Goal: Task Accomplishment & Management: Complete application form

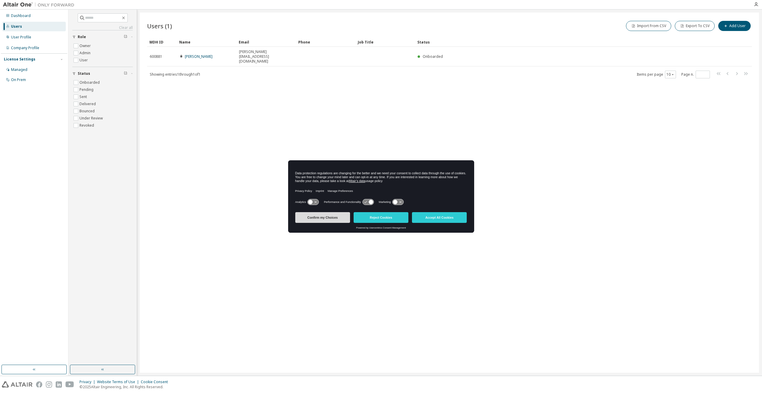
click at [333, 218] on button "Confirm my Choices" at bounding box center [322, 217] width 55 height 11
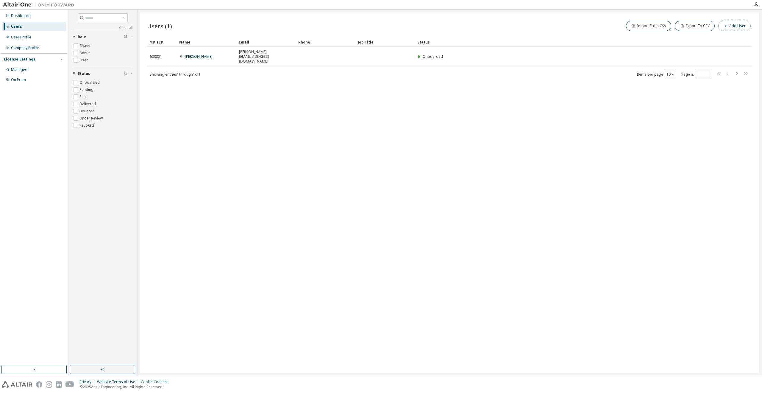
click at [731, 24] on button "Add User" at bounding box center [735, 26] width 32 height 10
click at [697, 41] on input "email" at bounding box center [719, 38] width 75 height 5
click at [693, 40] on input "email" at bounding box center [719, 38] width 75 height 5
type input "**********"
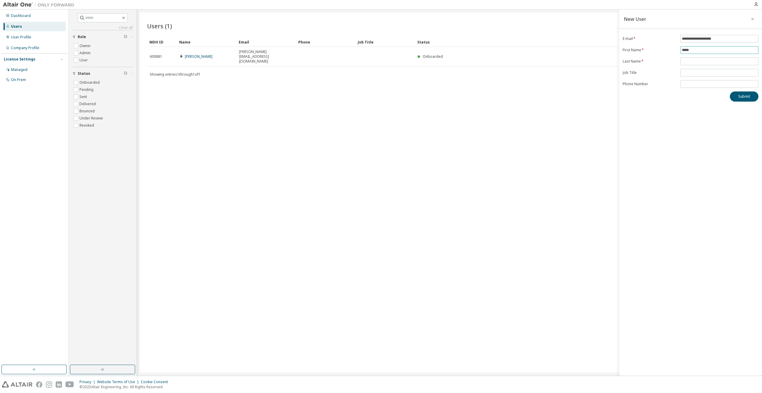
type input "*****"
type input "********"
click at [681, 132] on div "**********" at bounding box center [690, 193] width 143 height 366
click at [707, 71] on input "********" at bounding box center [719, 72] width 75 height 5
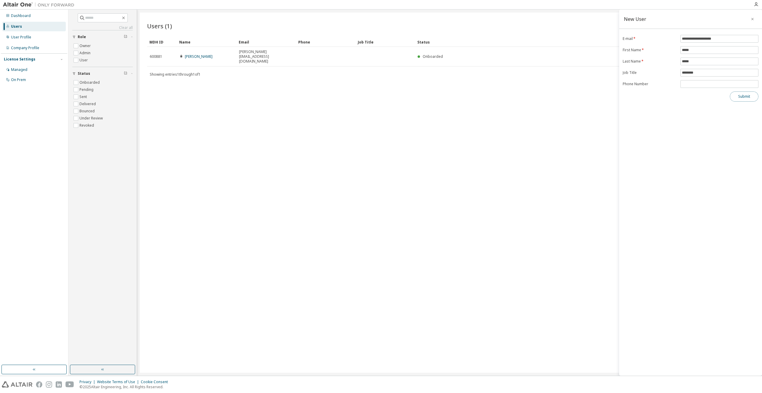
click at [745, 99] on button "Submit" at bounding box center [744, 96] width 29 height 10
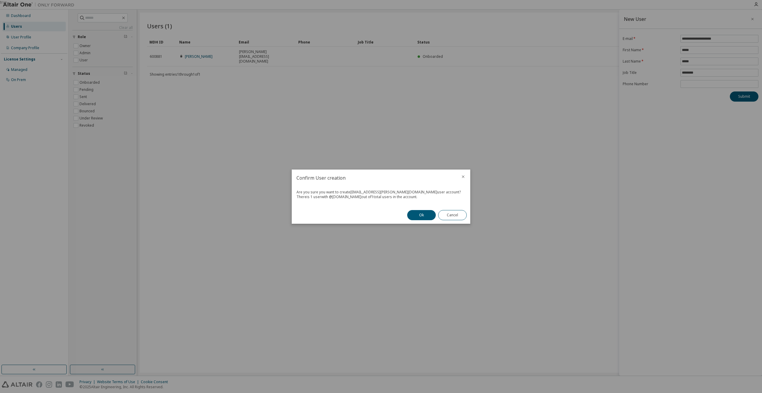
drag, startPoint x: 305, startPoint y: 199, endPoint x: 419, endPoint y: 196, distance: 114.1
click at [419, 196] on div "Are you sure you want to create cc.huang@m31tech.com user account? There is 1 u…" at bounding box center [381, 196] width 179 height 20
click at [418, 211] on button "Ok" at bounding box center [421, 215] width 29 height 10
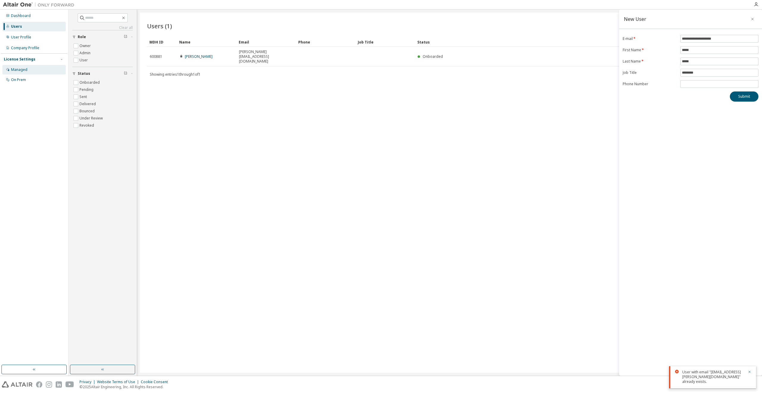
click at [31, 72] on div "Managed" at bounding box center [33, 70] width 63 height 10
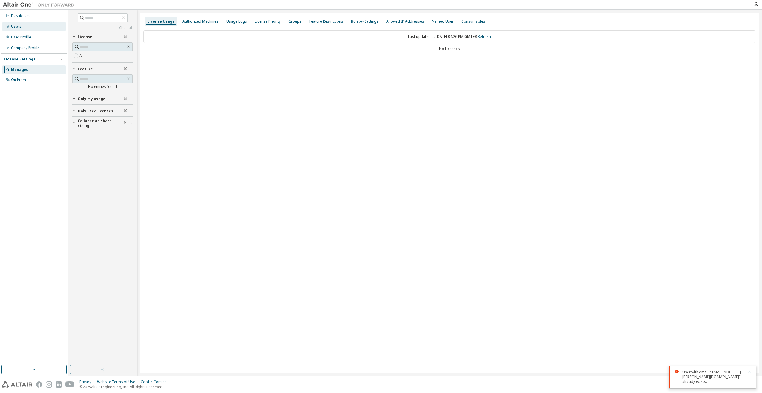
click at [31, 28] on div "Users" at bounding box center [33, 27] width 63 height 10
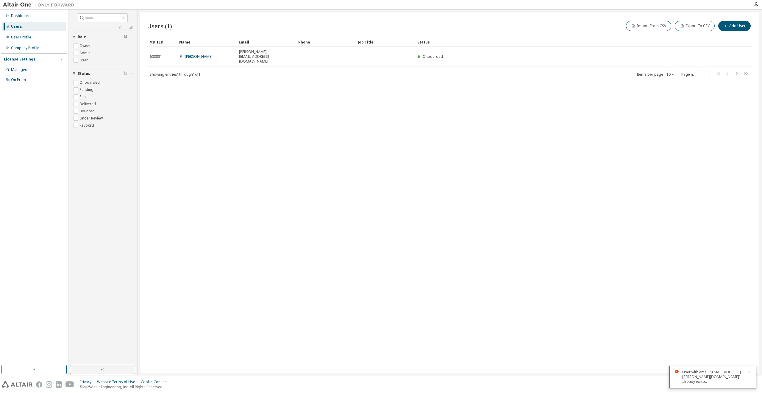
click at [751, 372] on icon "button" at bounding box center [750, 372] width 4 height 4
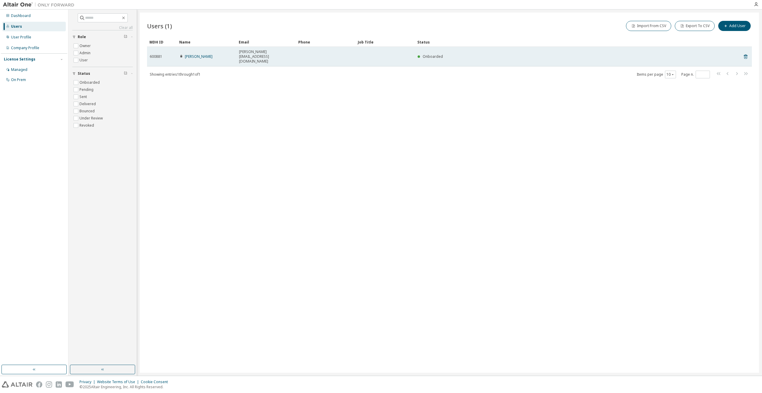
click at [308, 54] on td at bounding box center [326, 57] width 60 height 20
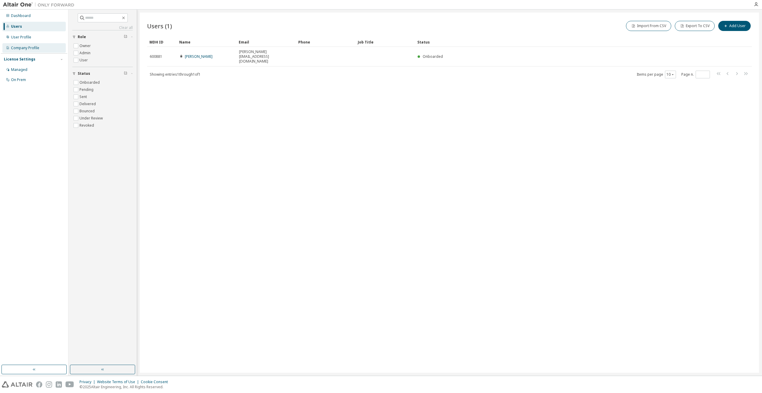
click at [38, 46] on div "Company Profile" at bounding box center [25, 48] width 28 height 5
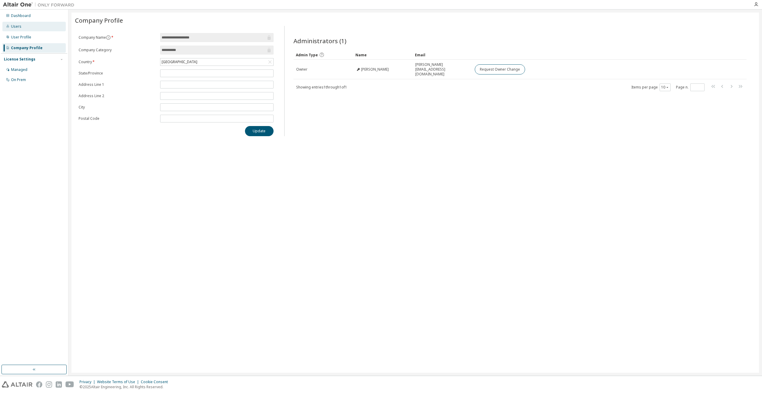
click at [33, 24] on div "Users" at bounding box center [33, 27] width 63 height 10
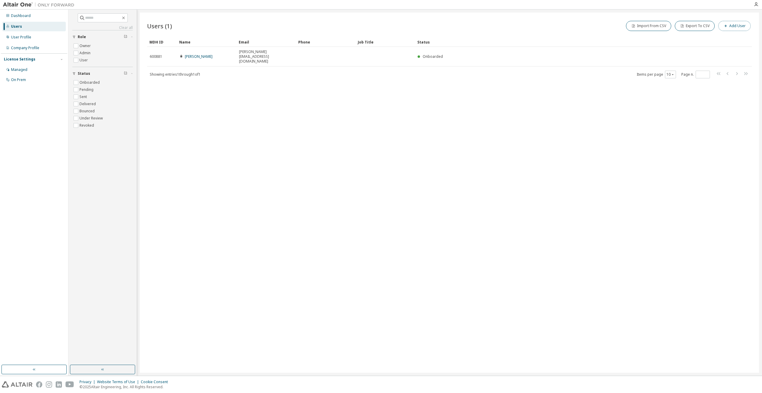
click at [741, 28] on button "Add User" at bounding box center [735, 26] width 32 height 10
click at [757, 20] on button "button" at bounding box center [753, 19] width 10 height 10
click at [758, 5] on icon "button" at bounding box center [756, 4] width 5 height 5
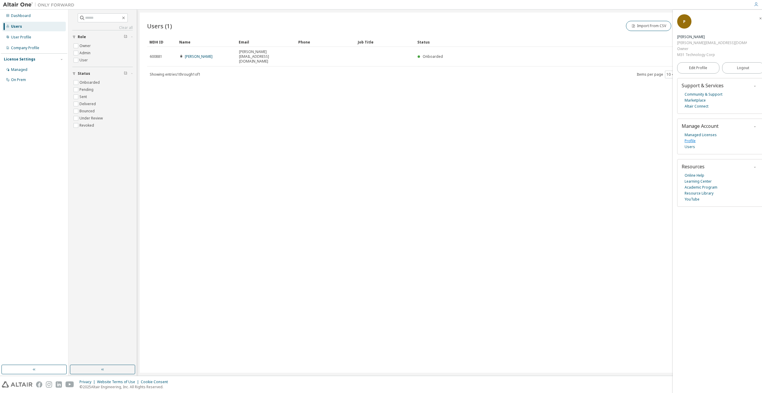
click at [691, 138] on link "Profile" at bounding box center [690, 141] width 11 height 6
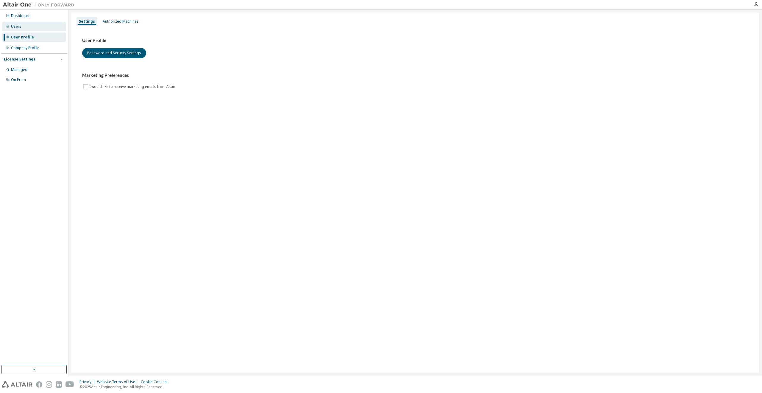
click at [45, 23] on div "Users" at bounding box center [33, 27] width 63 height 10
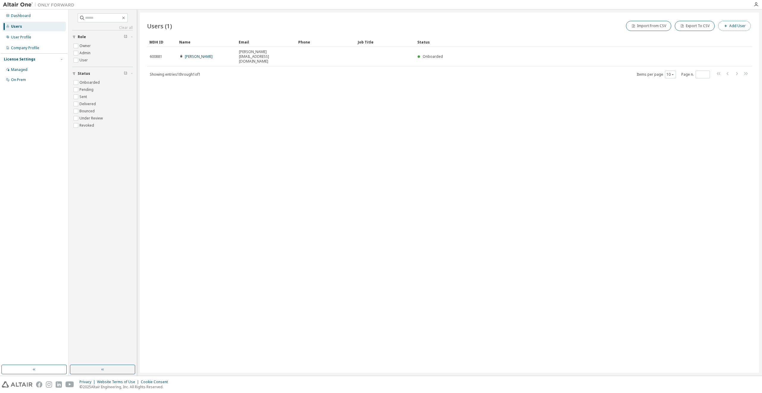
click at [745, 24] on button "Add User" at bounding box center [735, 26] width 32 height 10
click at [709, 36] on input "email" at bounding box center [719, 38] width 75 height 5
click at [678, 112] on div "New User E-mail * First Name * Last Name * Job Title Phone Number Submit" at bounding box center [690, 193] width 143 height 366
click at [754, 19] on icon "button" at bounding box center [753, 19] width 4 height 5
click at [756, 6] on icon "button" at bounding box center [756, 4] width 5 height 5
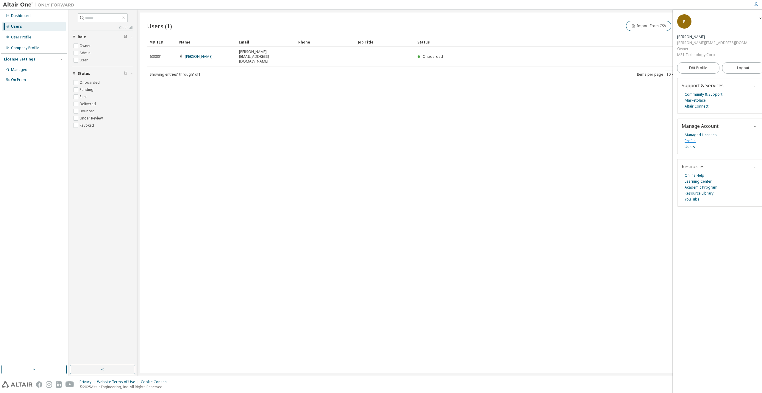
click at [691, 138] on link "Profile" at bounding box center [690, 141] width 11 height 6
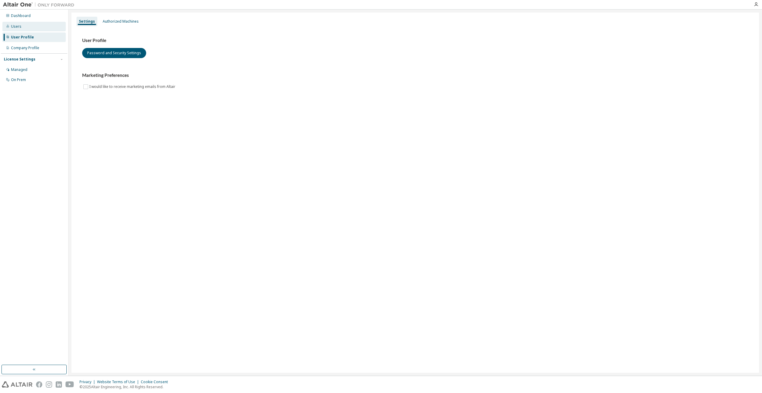
click at [28, 27] on div "Users" at bounding box center [33, 27] width 63 height 10
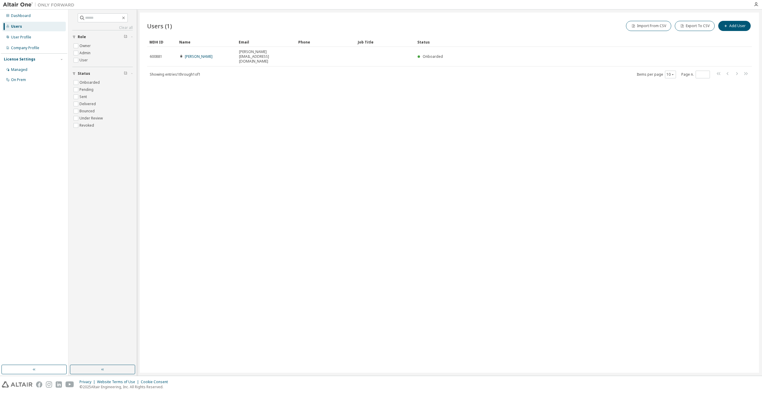
click at [191, 119] on div "Users (1) Import From CSV Export To CSV Add User Clear Load Save Save As Field …" at bounding box center [449, 193] width 619 height 360
click at [39, 34] on div "User Profile" at bounding box center [33, 37] width 63 height 10
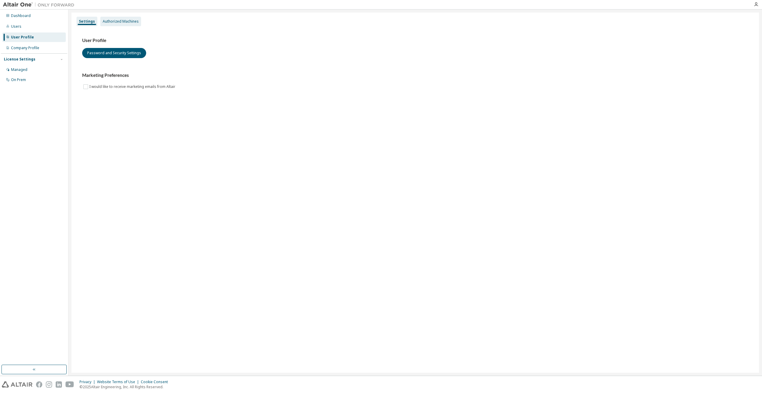
click at [113, 21] on div "Authorized Machines" at bounding box center [121, 21] width 36 height 5
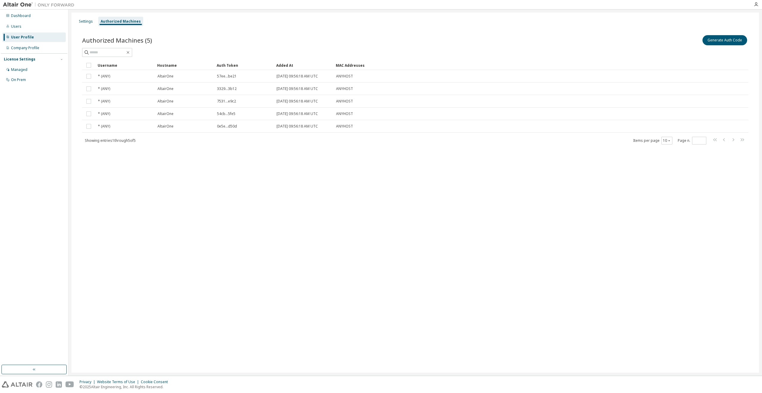
click at [26, 38] on div "User Profile" at bounding box center [22, 37] width 23 height 5
click at [27, 29] on div "Users" at bounding box center [33, 27] width 63 height 10
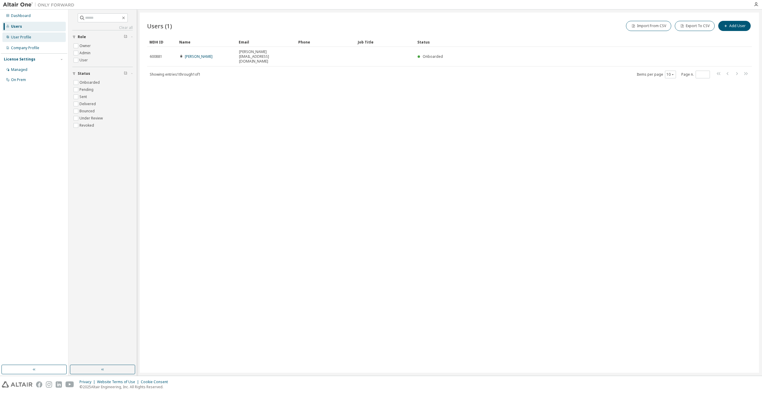
click at [30, 40] on div "User Profile" at bounding box center [33, 37] width 63 height 10
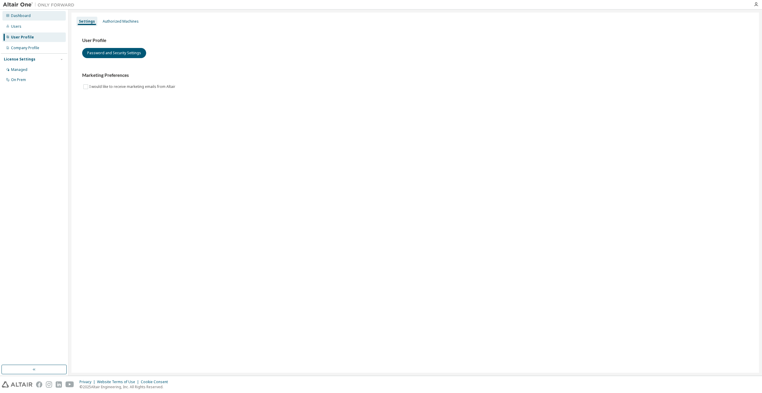
click at [61, 19] on div "Dashboard" at bounding box center [33, 16] width 63 height 10
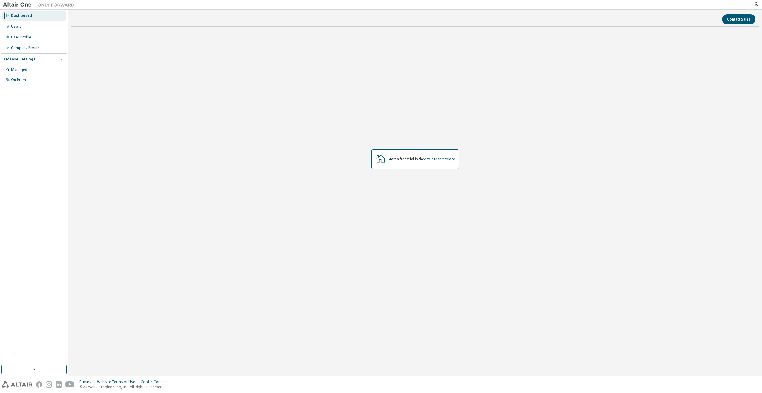
click at [46, 32] on div "Dashboard Users User Profile Company Profile License Settings Managed On Prem" at bounding box center [34, 47] width 66 height 75
click at [43, 27] on div "Users" at bounding box center [33, 27] width 63 height 10
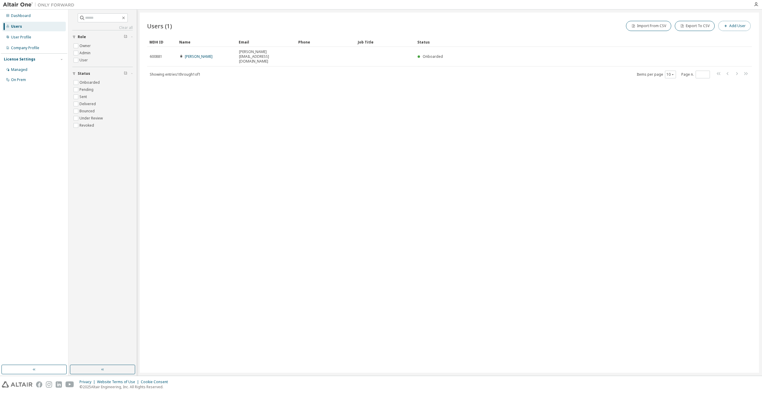
click at [740, 31] on button "Add User" at bounding box center [735, 26] width 32 height 10
click at [700, 43] on form "E-mail * First Name * Last Name * Job Title Phone Number" at bounding box center [691, 61] width 136 height 53
click at [705, 39] on input "email" at bounding box center [719, 38] width 75 height 5
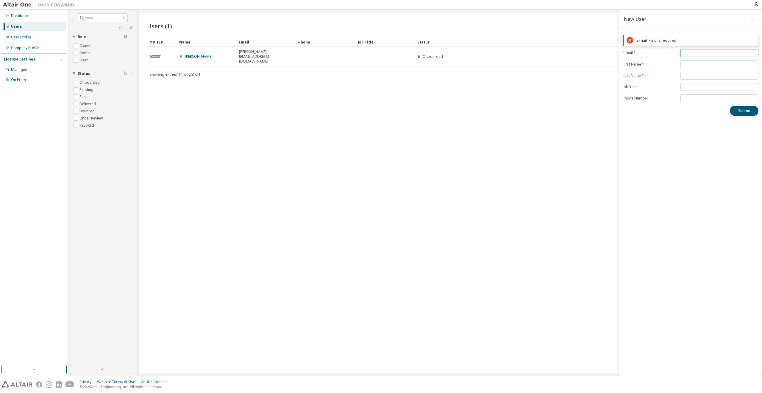
click at [686, 36] on div "E-mail: Field is required E-mail * First Name * Last Name * Job Title Phone Num…" at bounding box center [690, 75] width 143 height 81
click at [688, 52] on input "email" at bounding box center [719, 53] width 75 height 5
click at [723, 52] on input "email" at bounding box center [719, 53] width 75 height 5
click at [716, 47] on div "E-mail: Field is required E-mail * First Name * Last Name * Job Title Phone Num…" at bounding box center [690, 75] width 143 height 81
click at [708, 51] on input "email" at bounding box center [719, 53] width 75 height 5
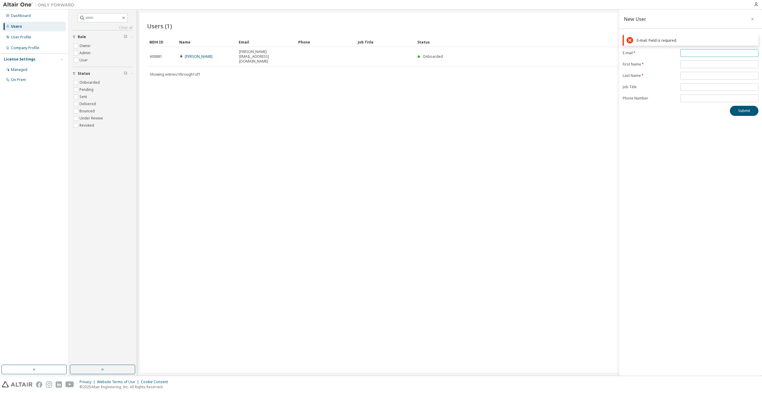
click at [705, 55] on span at bounding box center [720, 53] width 78 height 8
click at [710, 53] on input "email" at bounding box center [719, 53] width 75 height 5
click at [709, 53] on input "email" at bounding box center [719, 53] width 75 height 5
click at [731, 54] on input "email" at bounding box center [719, 53] width 75 height 5
click at [728, 52] on input "email" at bounding box center [719, 53] width 75 height 5
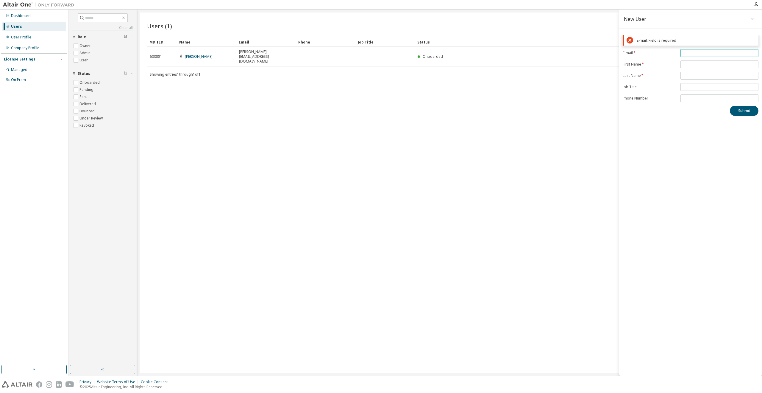
click at [730, 52] on input "email" at bounding box center [719, 53] width 75 height 5
click at [740, 52] on input "email" at bounding box center [719, 53] width 75 height 5
click at [744, 53] on input "email" at bounding box center [719, 53] width 75 height 5
drag, startPoint x: 736, startPoint y: 52, endPoint x: 742, endPoint y: 54, distance: 6.0
click at [735, 52] on input "email" at bounding box center [719, 53] width 75 height 5
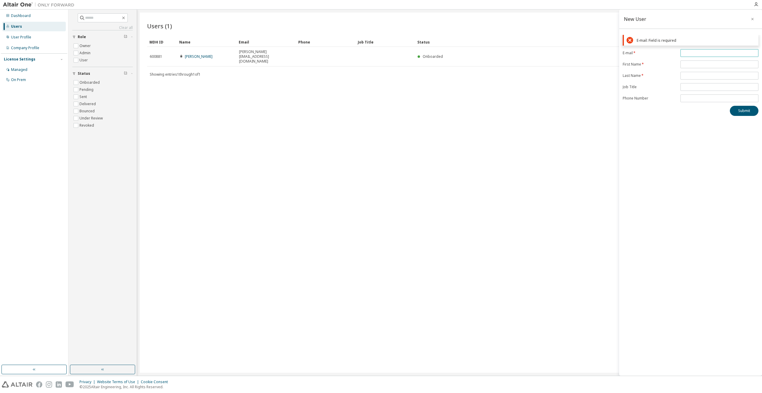
click at [735, 52] on input "email" at bounding box center [719, 53] width 75 height 5
click at [741, 50] on span at bounding box center [720, 53] width 78 height 8
click at [739, 53] on input "email" at bounding box center [719, 53] width 75 height 5
click at [749, 54] on input "email" at bounding box center [719, 53] width 75 height 5
click at [746, 55] on span at bounding box center [720, 53] width 78 height 8
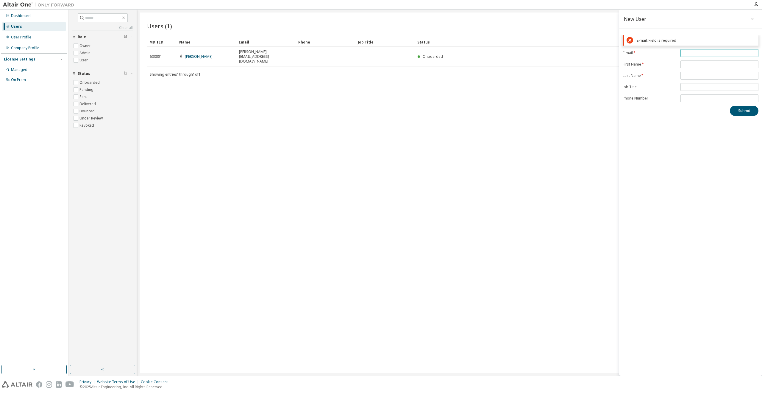
click at [747, 52] on input "email" at bounding box center [719, 53] width 75 height 5
type input "**********"
type input "*****"
click at [699, 71] on input "text" at bounding box center [719, 72] width 75 height 5
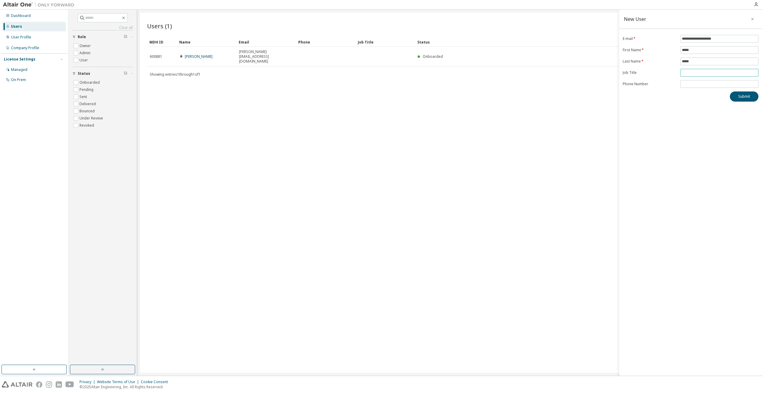
type input "********"
click at [731, 74] on input "*****" at bounding box center [719, 72] width 75 height 5
type input "********"
click at [753, 98] on button "Submit" at bounding box center [744, 96] width 29 height 10
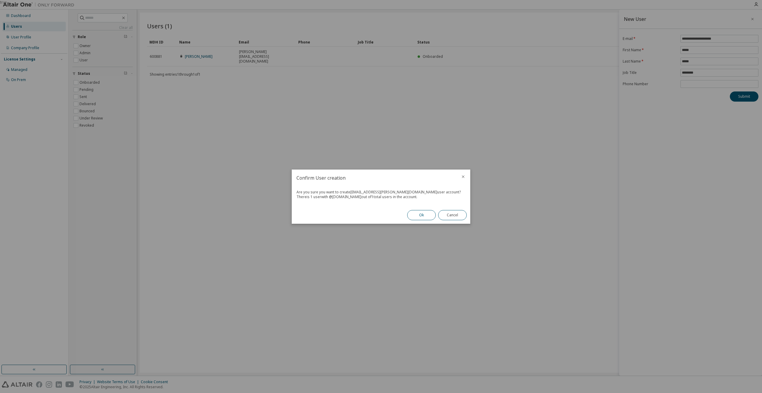
click at [423, 216] on button "Ok" at bounding box center [421, 215] width 29 height 10
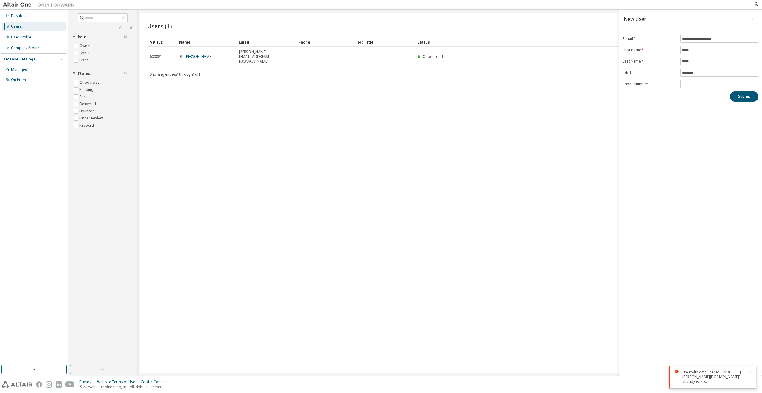
click at [708, 367] on div "User with email "cc.huang@m31tech.com" already exists." at bounding box center [712, 377] width 87 height 22
click at [706, 380] on div "User with email "cc.huang@m31tech.com" already exists." at bounding box center [713, 377] width 62 height 14
click at [752, 16] on button "button" at bounding box center [753, 19] width 10 height 10
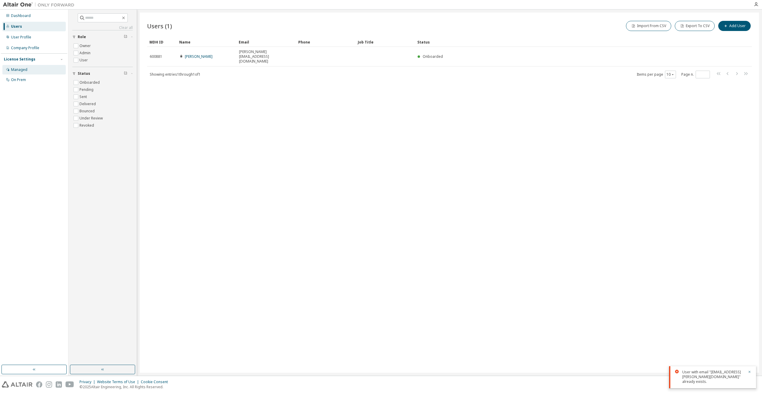
click at [42, 74] on div "Managed" at bounding box center [33, 70] width 63 height 10
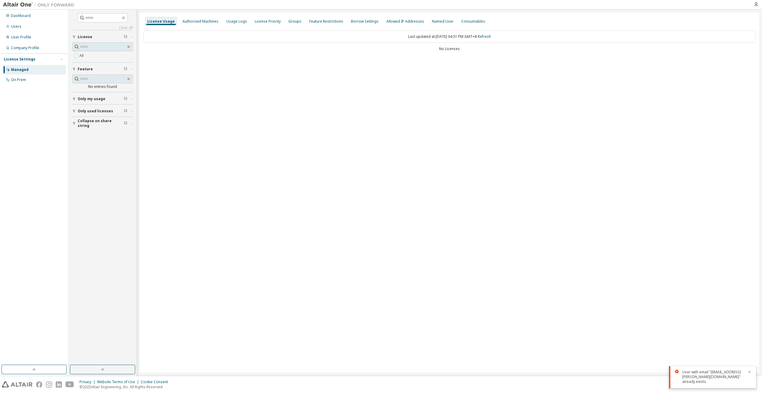
click at [41, 74] on div "Managed On Prem" at bounding box center [34, 75] width 66 height 20
click at [432, 24] on div "Named User" at bounding box center [443, 21] width 22 height 5
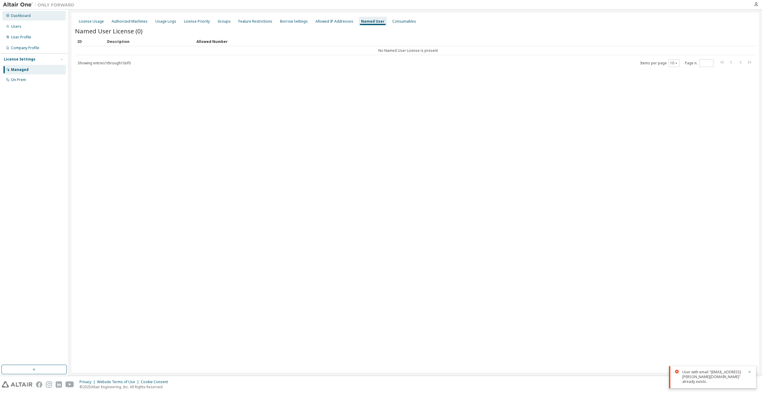
click at [34, 20] on div "Dashboard" at bounding box center [33, 16] width 63 height 10
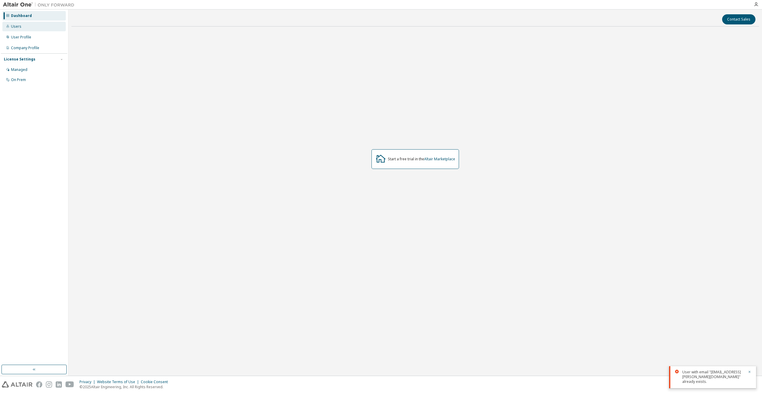
click at [36, 28] on div "Users" at bounding box center [33, 27] width 63 height 10
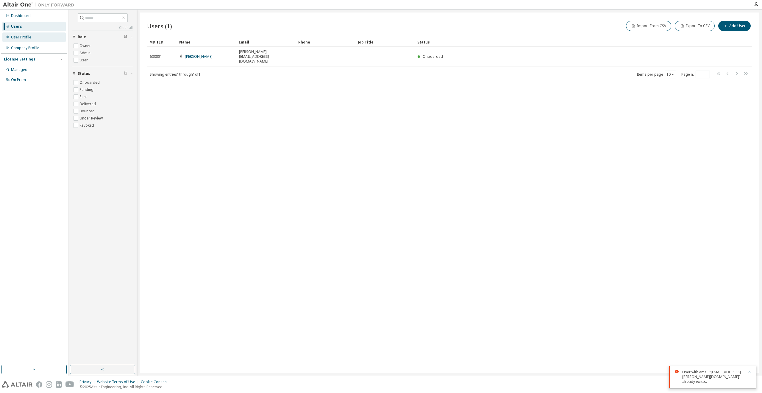
click at [46, 39] on div "User Profile" at bounding box center [33, 37] width 63 height 10
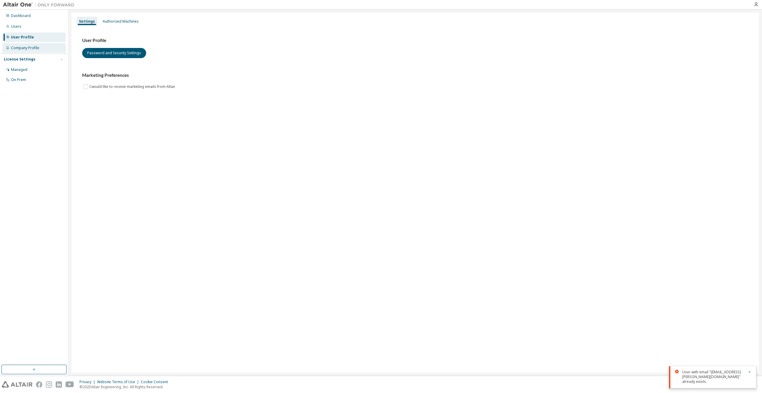
click at [43, 45] on div "Company Profile" at bounding box center [33, 48] width 63 height 10
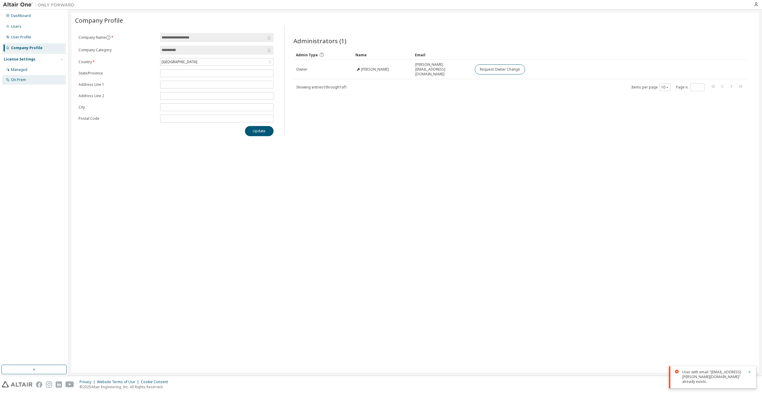
click at [26, 76] on div "On Prem" at bounding box center [33, 80] width 63 height 10
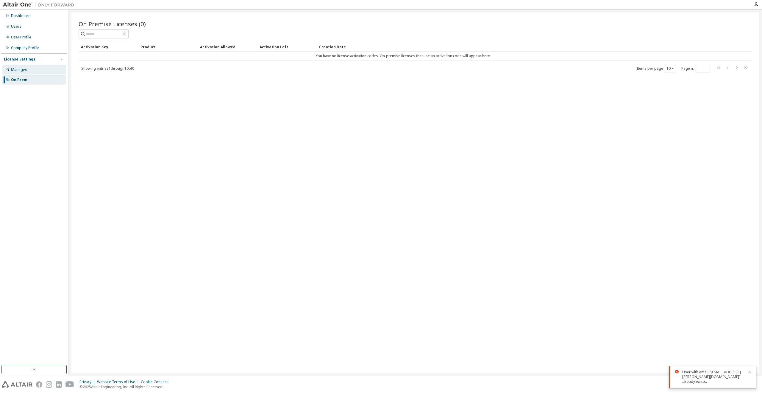
click at [32, 69] on div "Managed" at bounding box center [33, 70] width 63 height 10
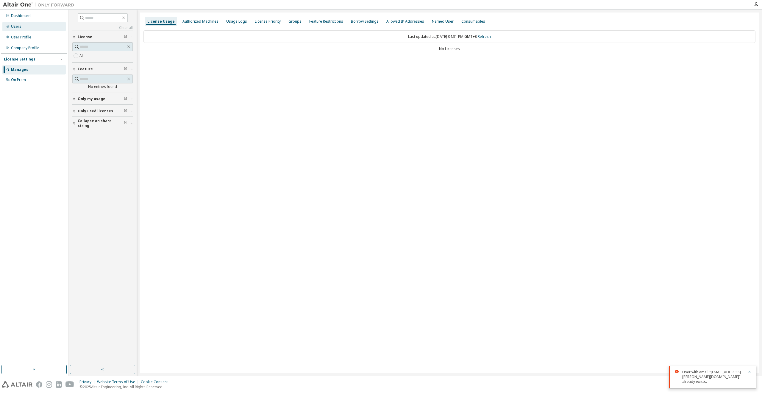
click at [42, 29] on div "Users" at bounding box center [33, 27] width 63 height 10
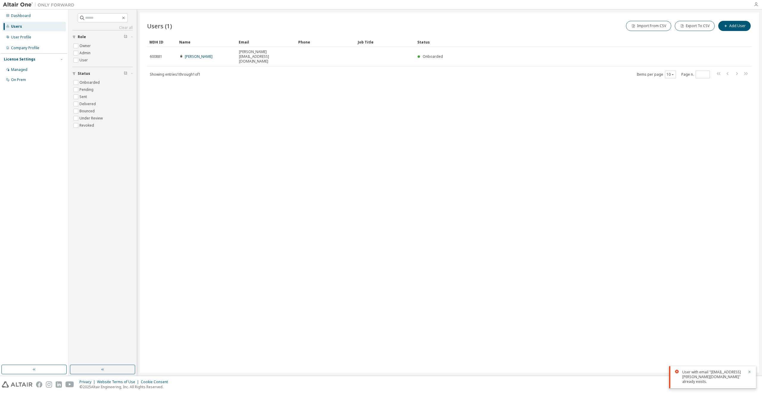
click at [757, 4] on icon "button" at bounding box center [756, 4] width 5 height 5
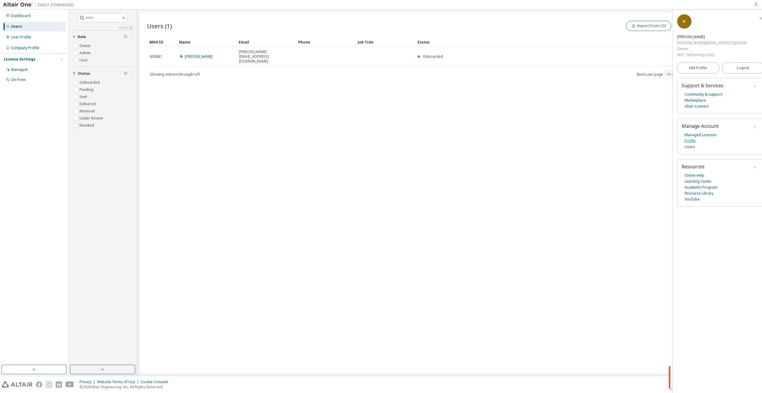
click at [690, 138] on link "Profile" at bounding box center [690, 141] width 11 height 6
drag, startPoint x: 446, startPoint y: 244, endPoint x: 441, endPoint y: 253, distance: 10.0
click at [447, 245] on div "Users (1) Import From CSV Export To CSV Add User Clear Load Save Save As Field …" at bounding box center [449, 193] width 619 height 360
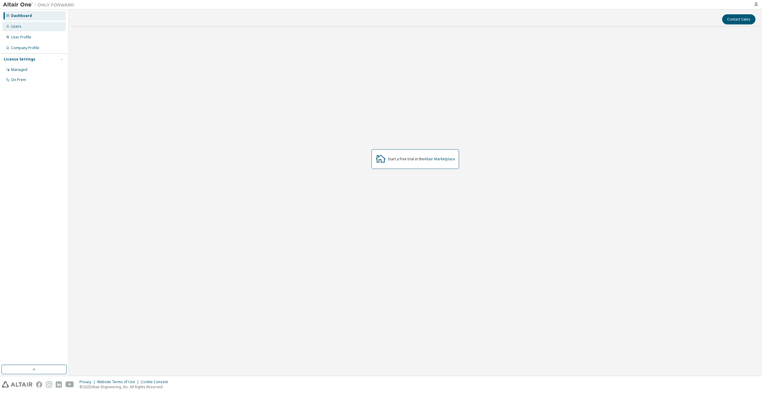
click at [35, 27] on div "Users" at bounding box center [33, 27] width 63 height 10
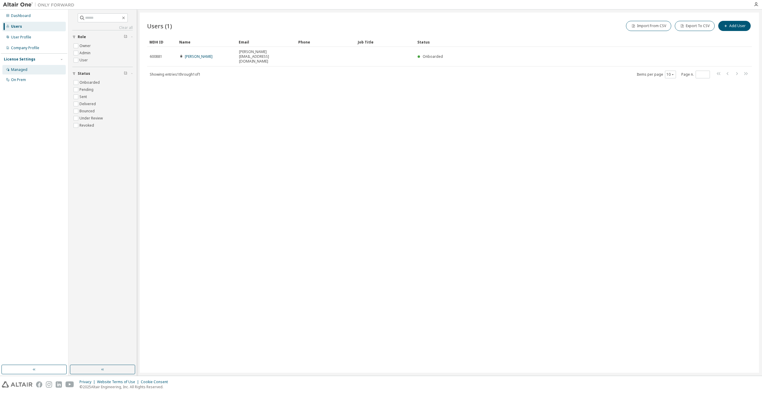
click at [38, 71] on div "Managed" at bounding box center [33, 70] width 63 height 10
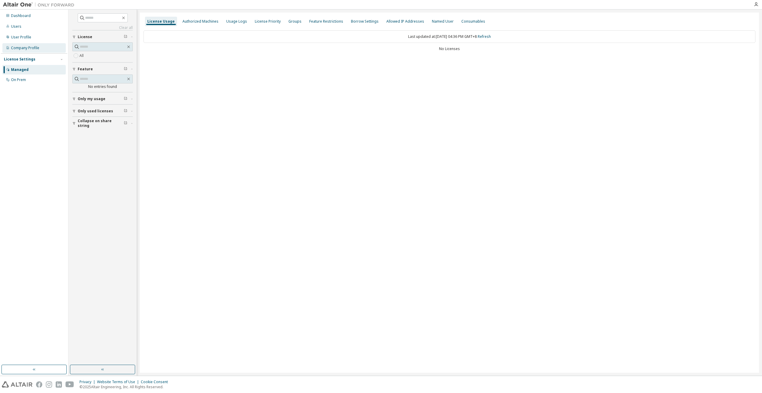
click at [45, 52] on div "Company Profile" at bounding box center [33, 48] width 63 height 10
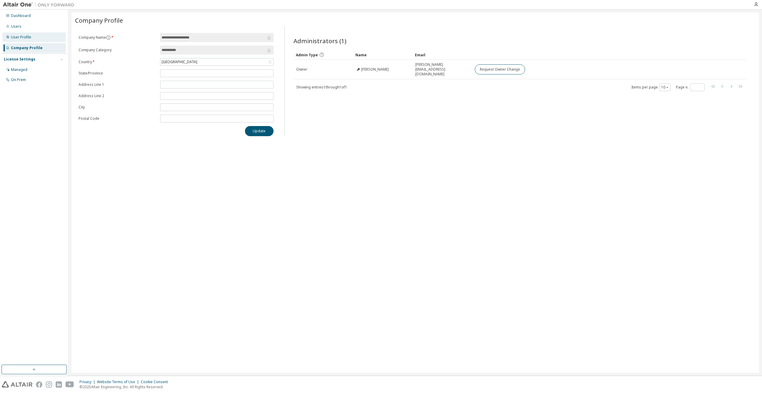
click at [42, 37] on div "User Profile" at bounding box center [33, 37] width 63 height 10
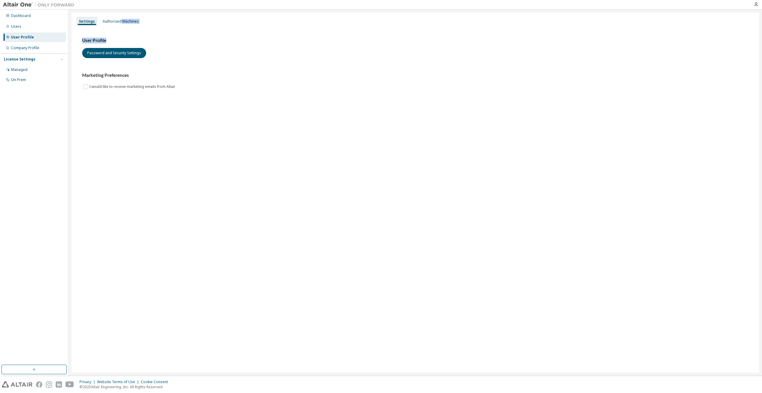
click at [119, 27] on div "Settings Authorized Machines User Profile Password and Security Settings Market…" at bounding box center [415, 193] width 688 height 360
click at [49, 29] on div "Users" at bounding box center [33, 27] width 63 height 10
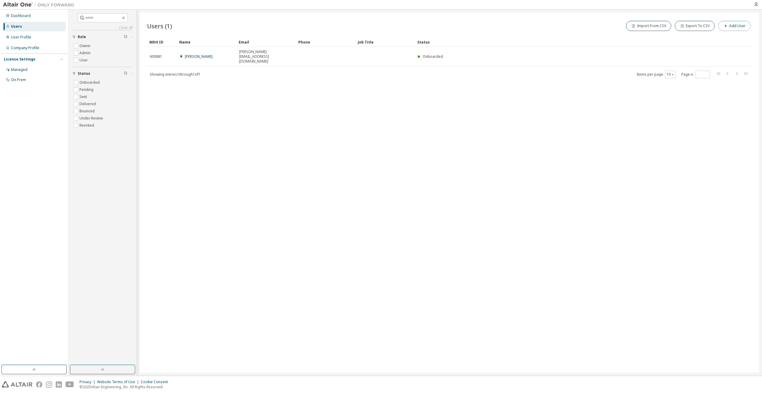
click at [747, 27] on button "Add User" at bounding box center [735, 26] width 32 height 10
click at [756, 19] on button "button" at bounding box center [753, 19] width 10 height 10
click at [756, 6] on icon "button" at bounding box center [756, 4] width 5 height 5
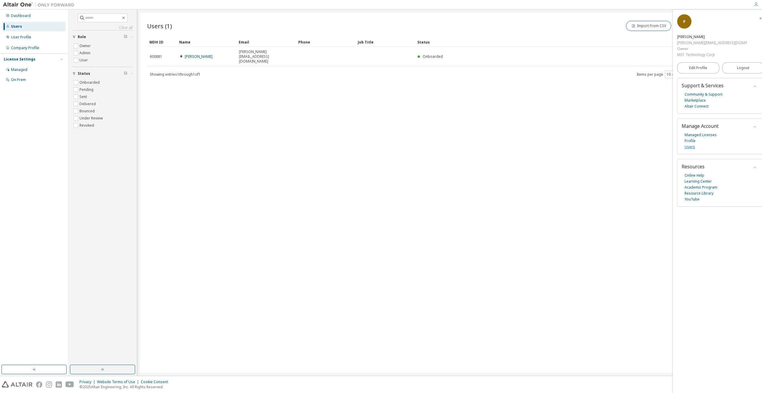
click at [692, 144] on link "Users" at bounding box center [690, 147] width 10 height 6
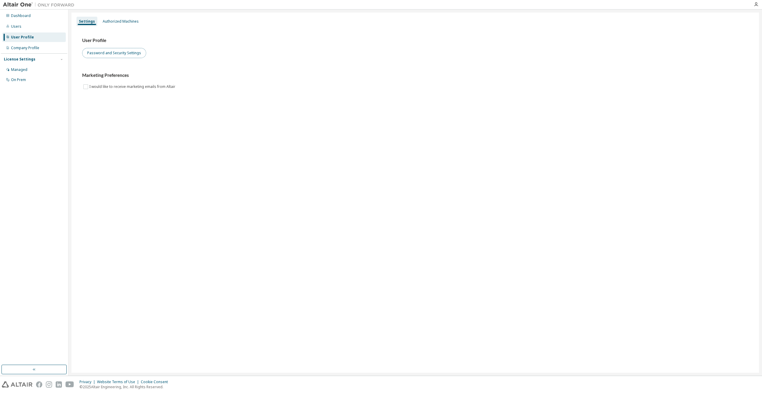
click at [133, 56] on button "Password and Security Settings" at bounding box center [114, 53] width 64 height 10
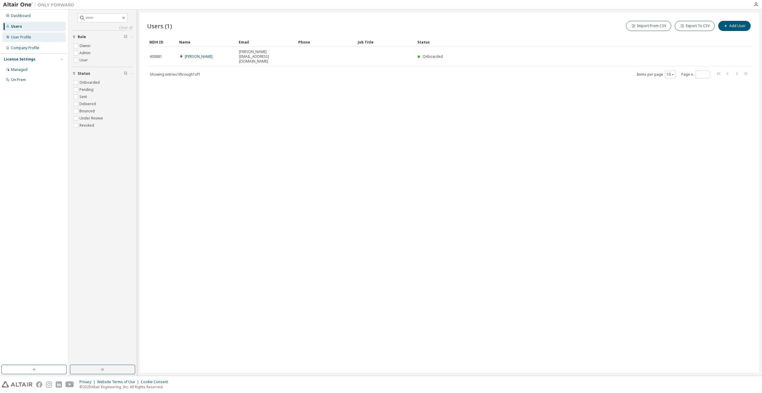
click at [21, 33] on div "User Profile" at bounding box center [33, 37] width 63 height 10
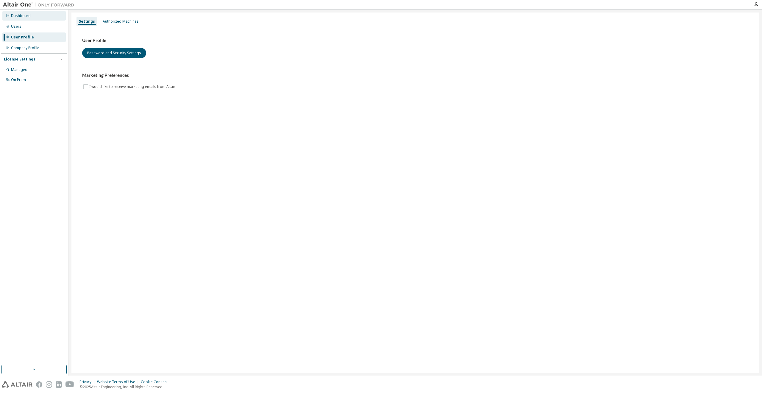
click at [28, 19] on div "Dashboard" at bounding box center [33, 16] width 63 height 10
